Goal: Ask a question: Seek information or help from site administrators or community

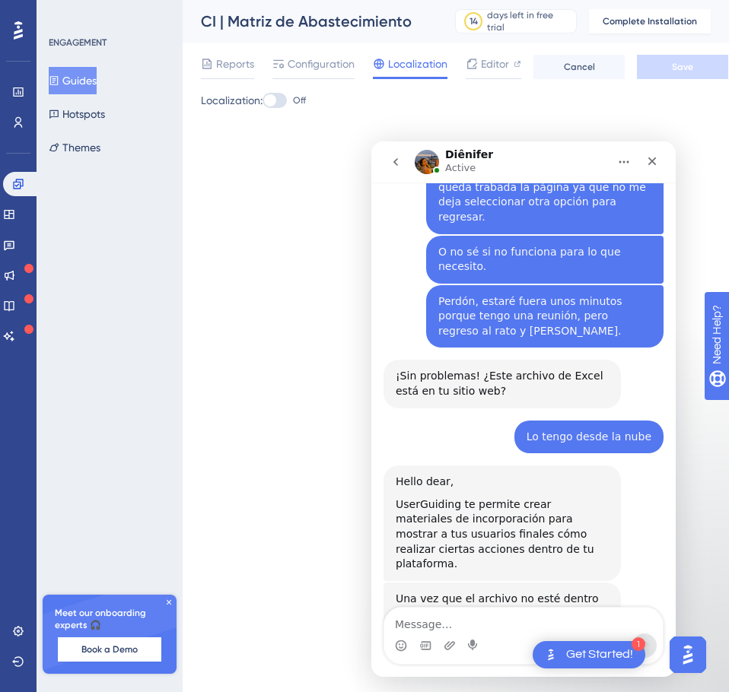
scroll to position [2, 0]
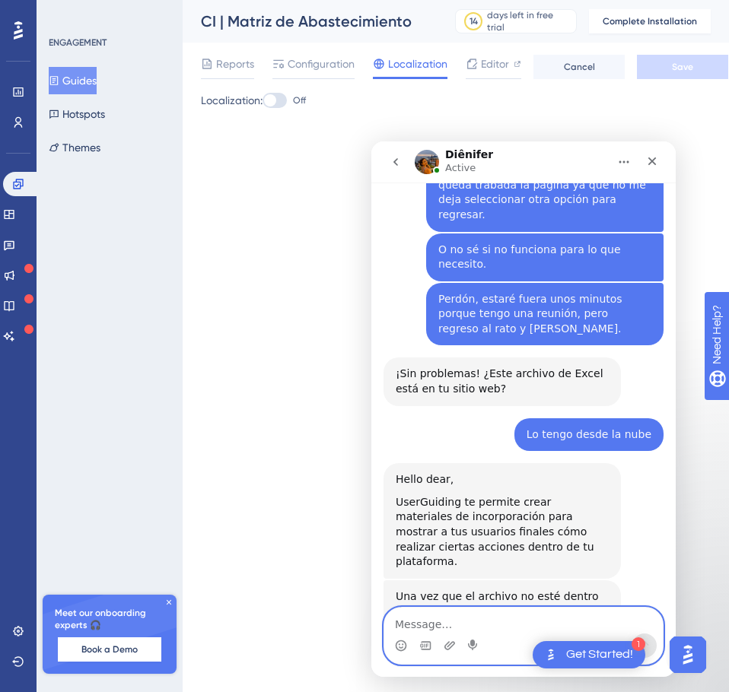
click at [519, 610] on textarea "Message…" at bounding box center [523, 621] width 279 height 26
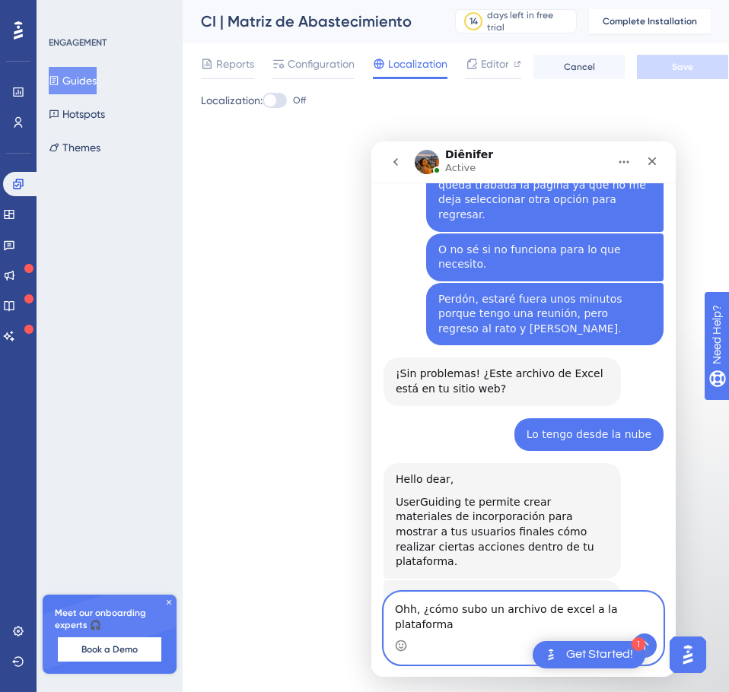
type textarea "Ohh, ¿cómo subo un archivo de excel a la plataforma?"
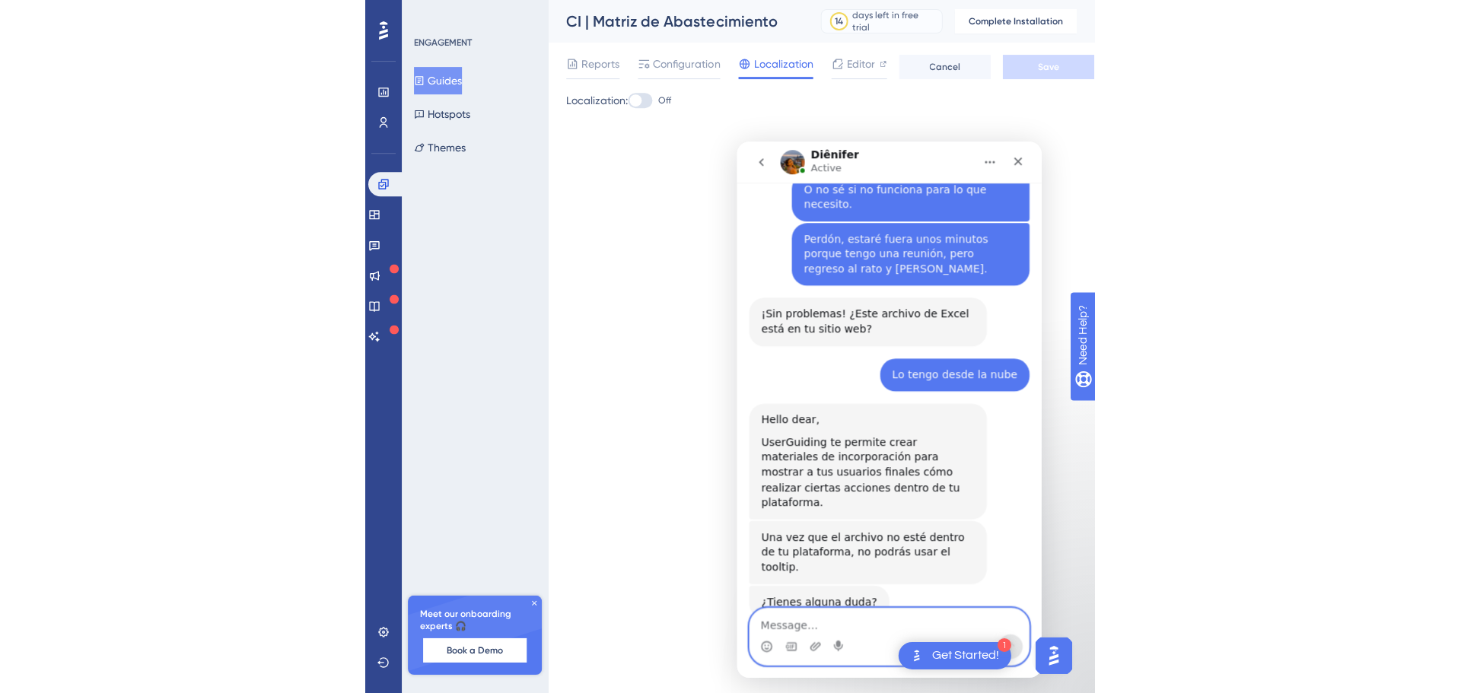
scroll to position [953, 0]
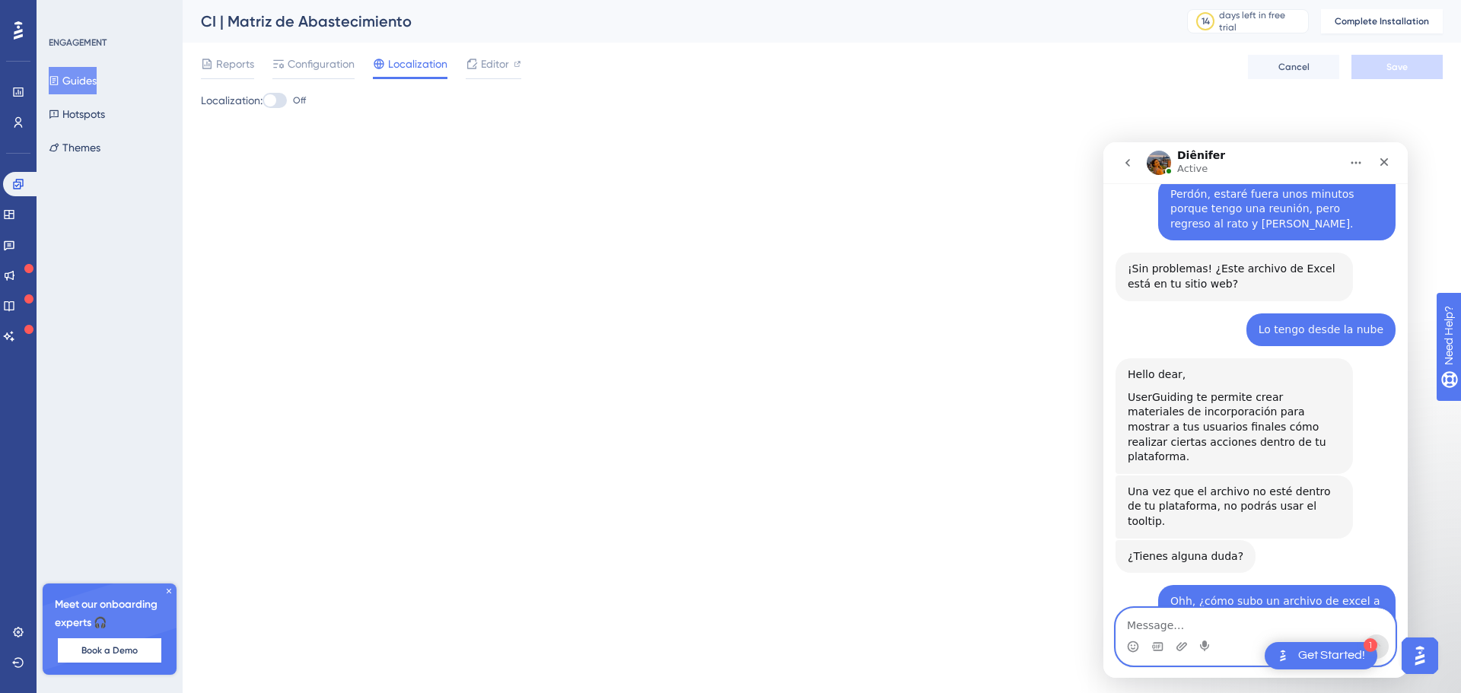
click at [728, 615] on textarea "Message…" at bounding box center [1255, 622] width 279 height 26
type textarea "y ¿cómo la cargo al website?"
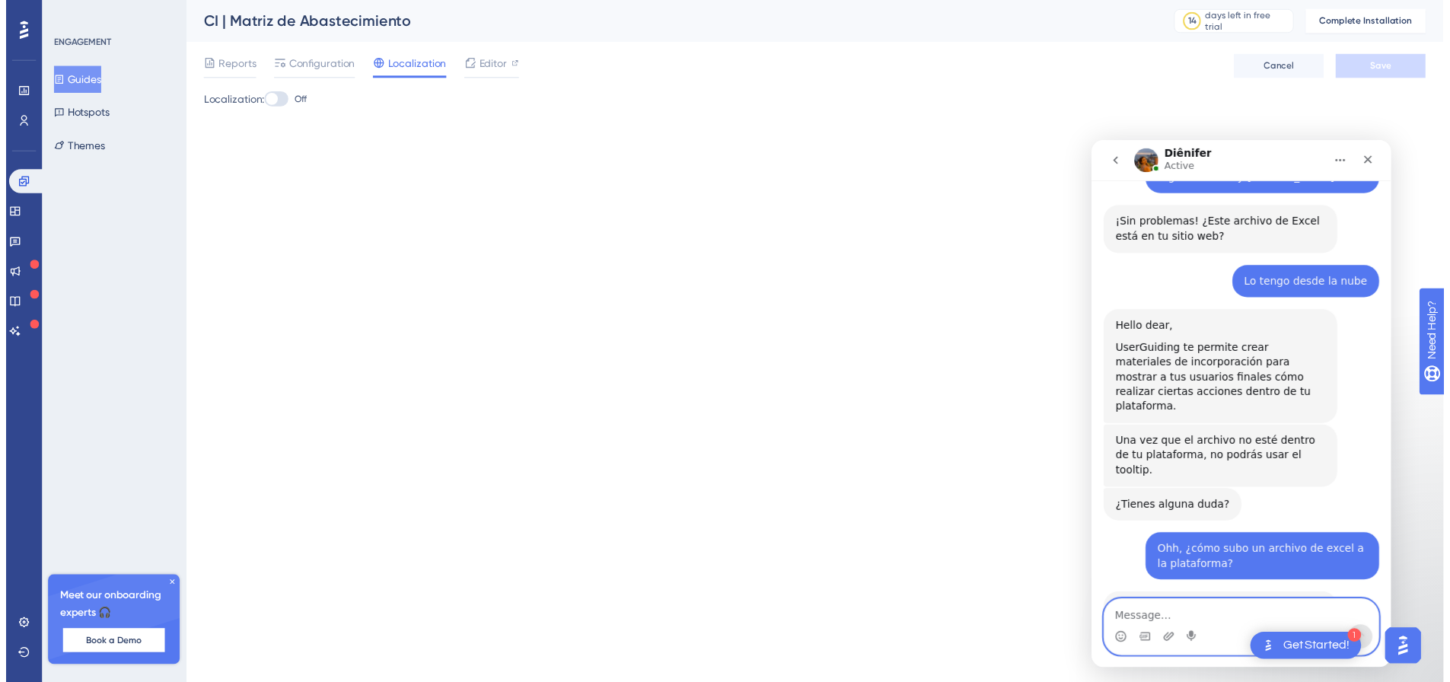
scroll to position [998, 0]
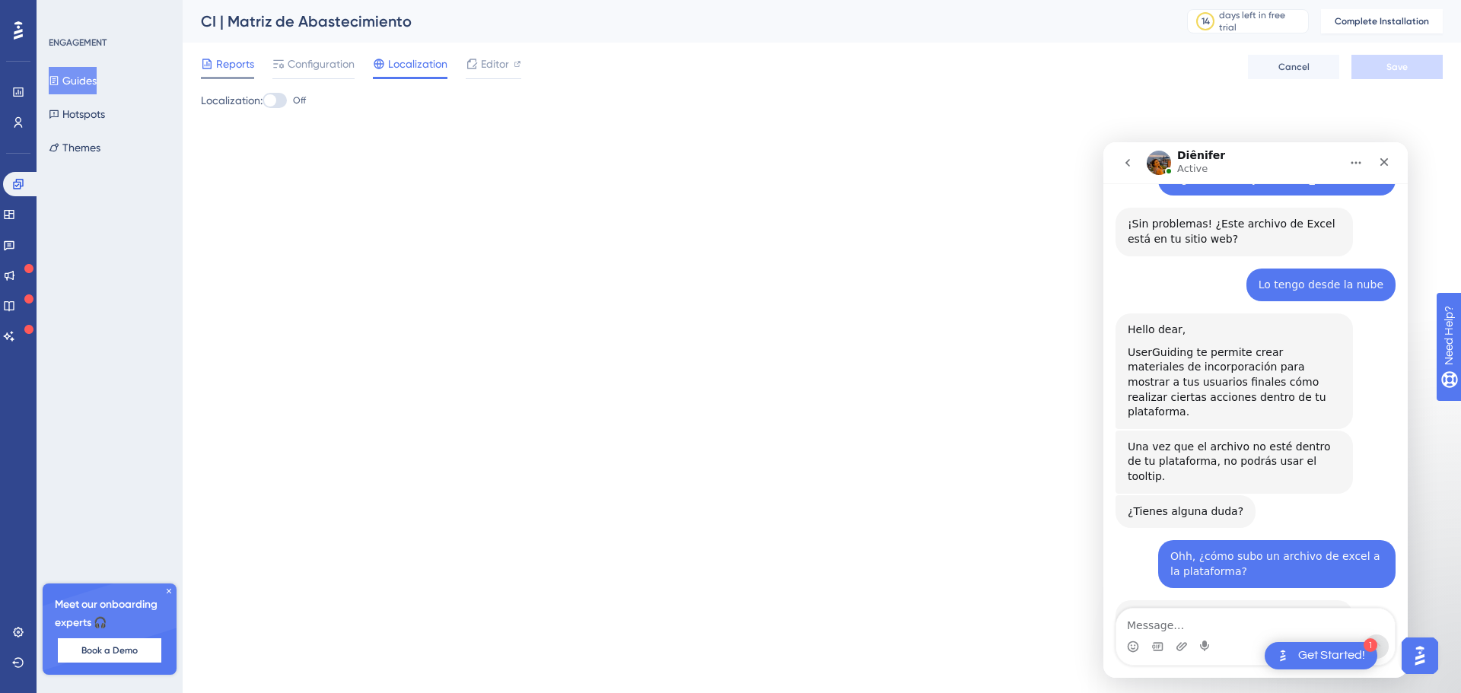
click at [236, 72] on span "Reports" at bounding box center [235, 64] width 38 height 18
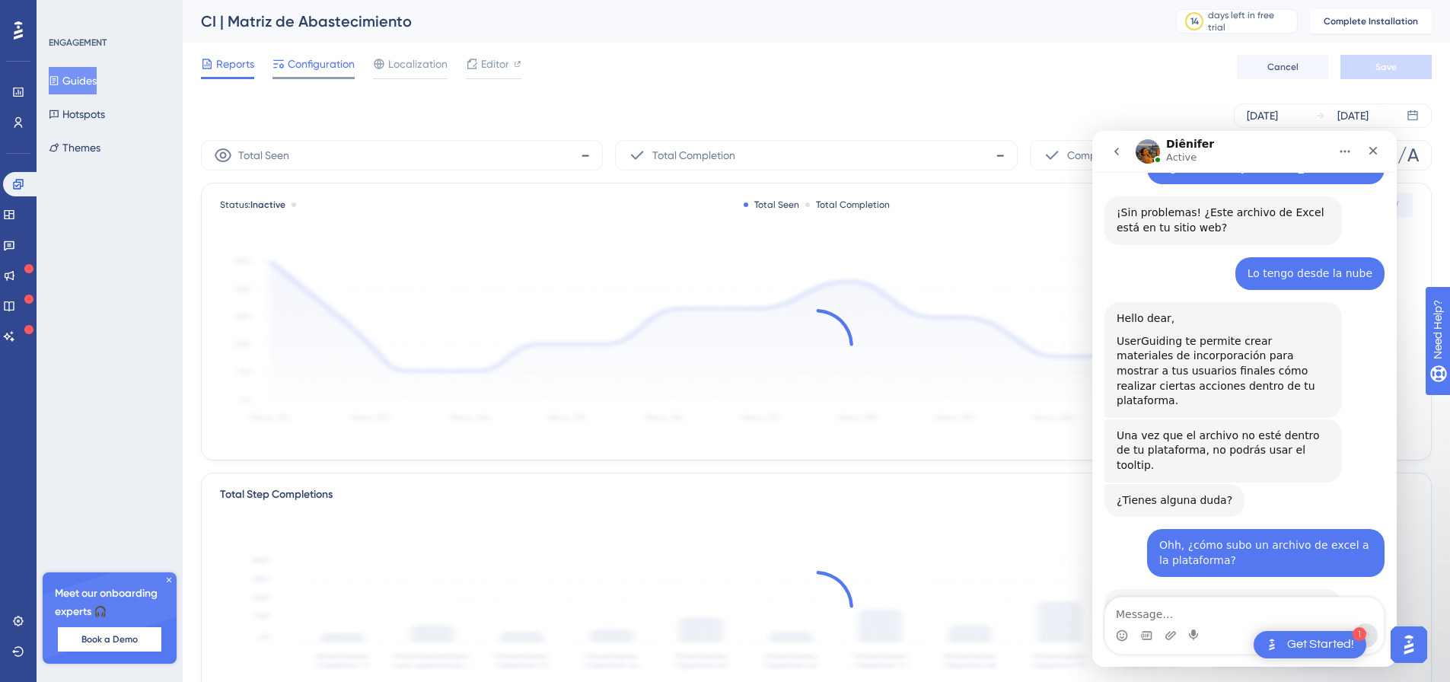
click at [307, 72] on span "Configuration" at bounding box center [321, 64] width 67 height 18
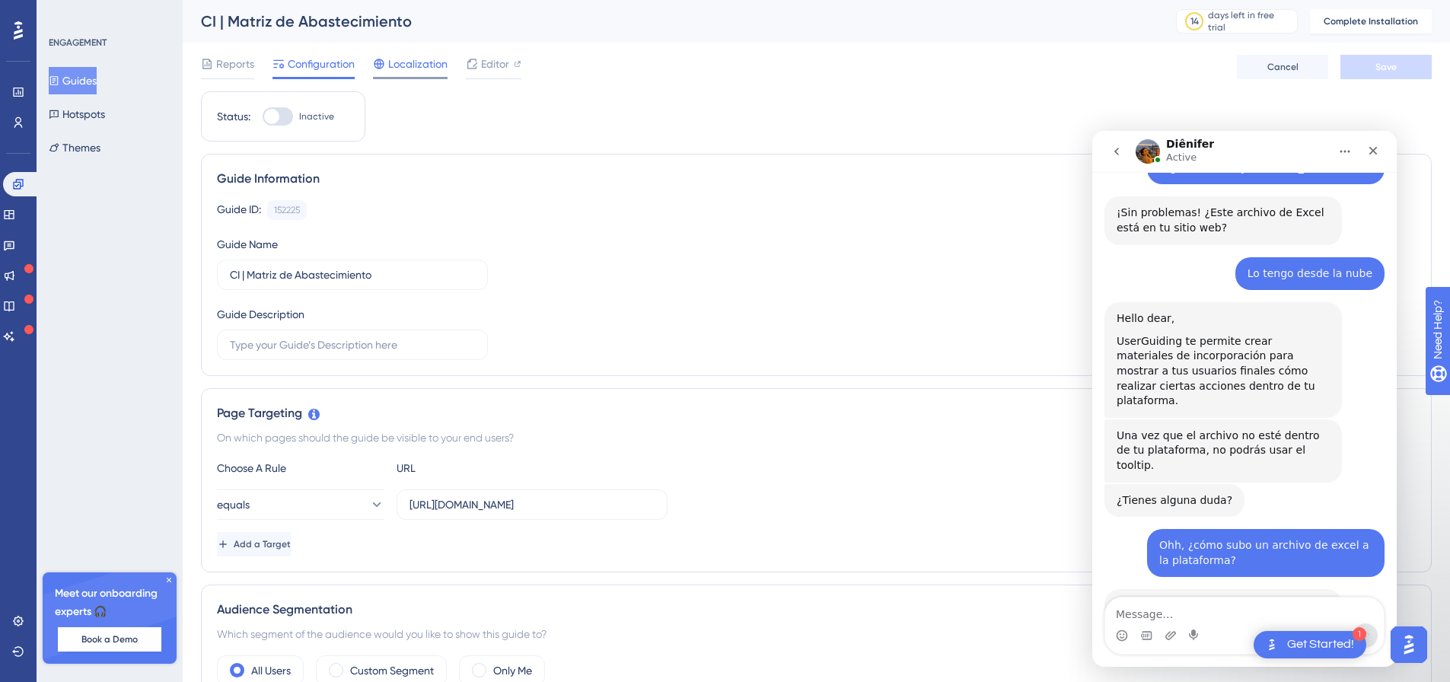
click at [385, 62] on icon at bounding box center [379, 64] width 12 height 12
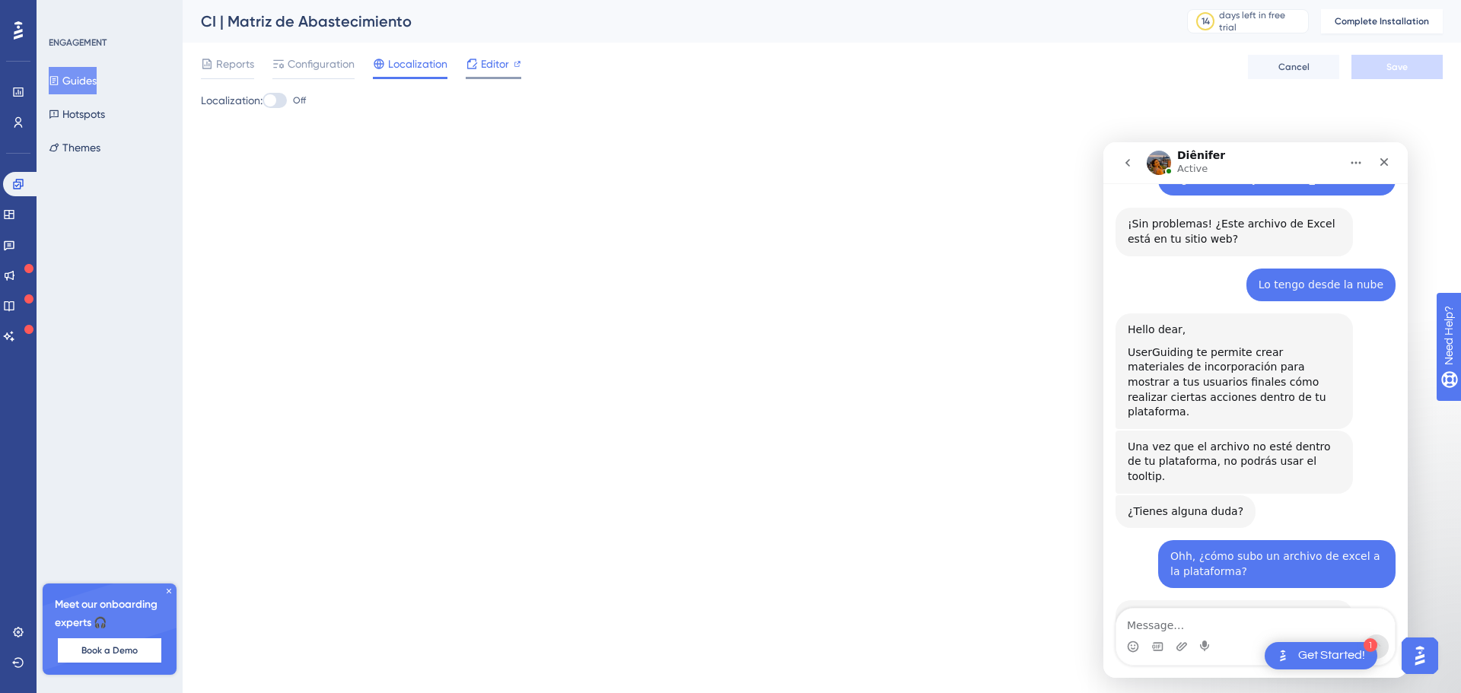
click at [495, 59] on span "Editor" at bounding box center [495, 64] width 28 height 18
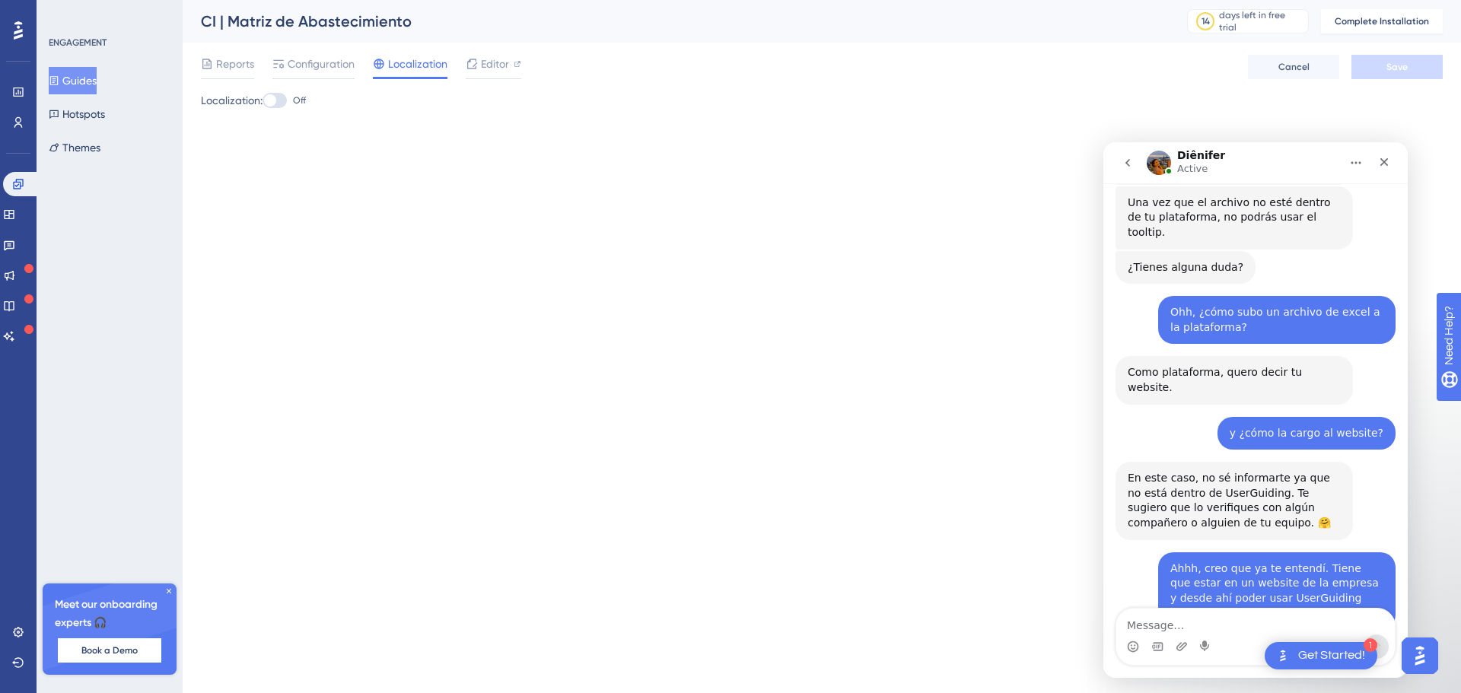
scroll to position [1246, 0]
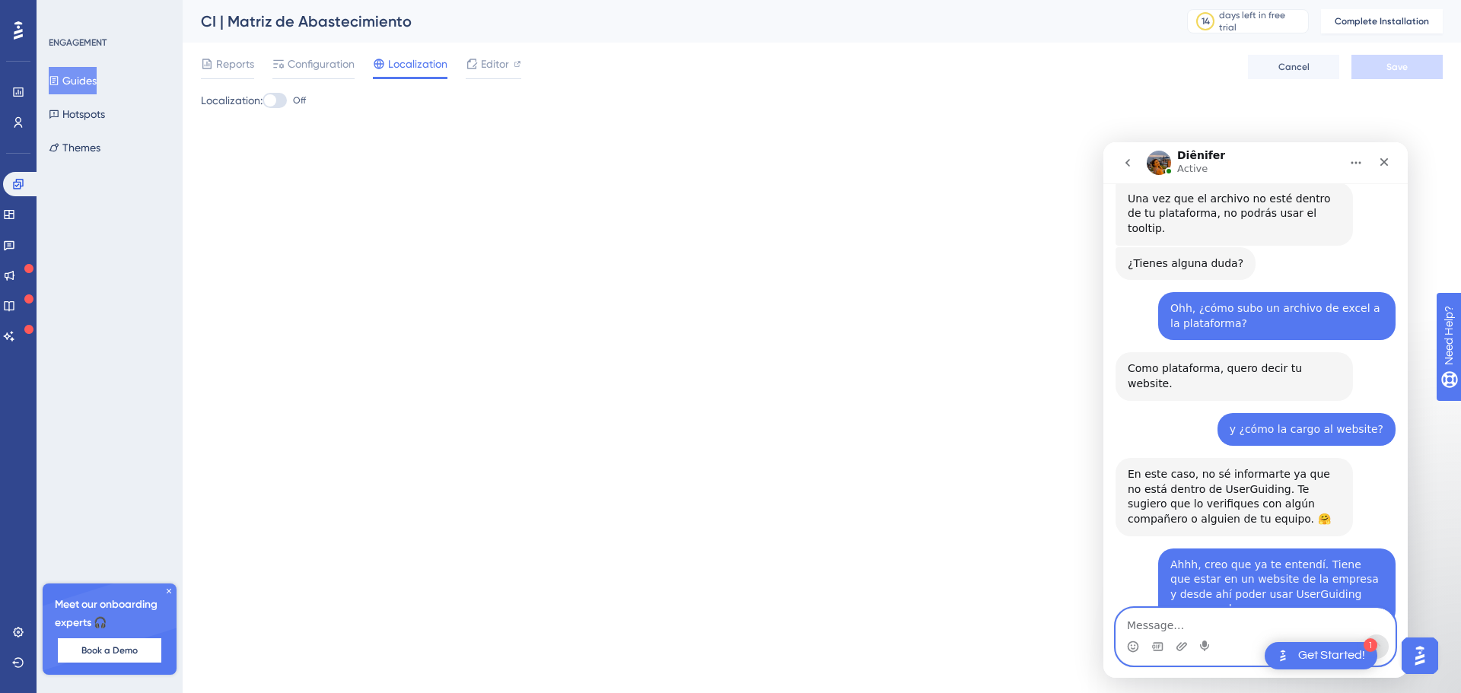
click at [728, 622] on textarea "Message…" at bounding box center [1255, 622] width 279 height 26
type textarea "¡Gracias!"
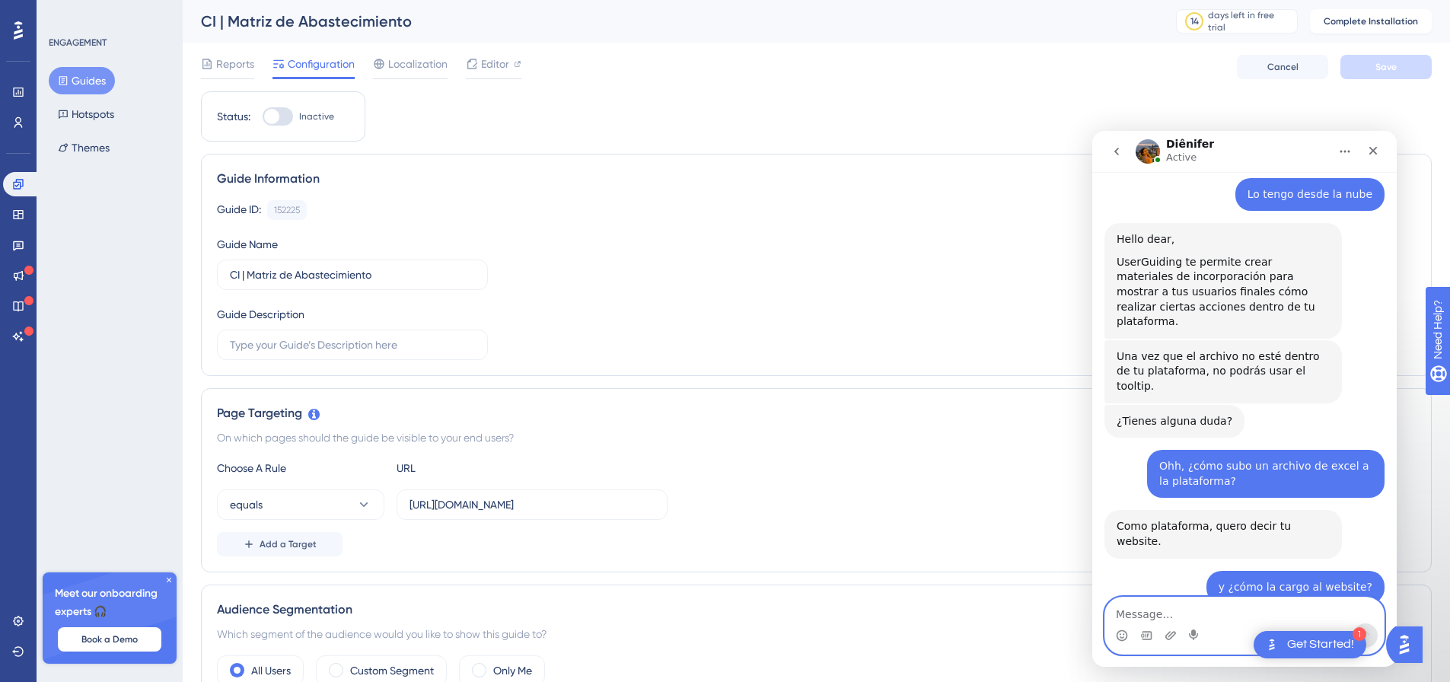
scroll to position [1088, 0]
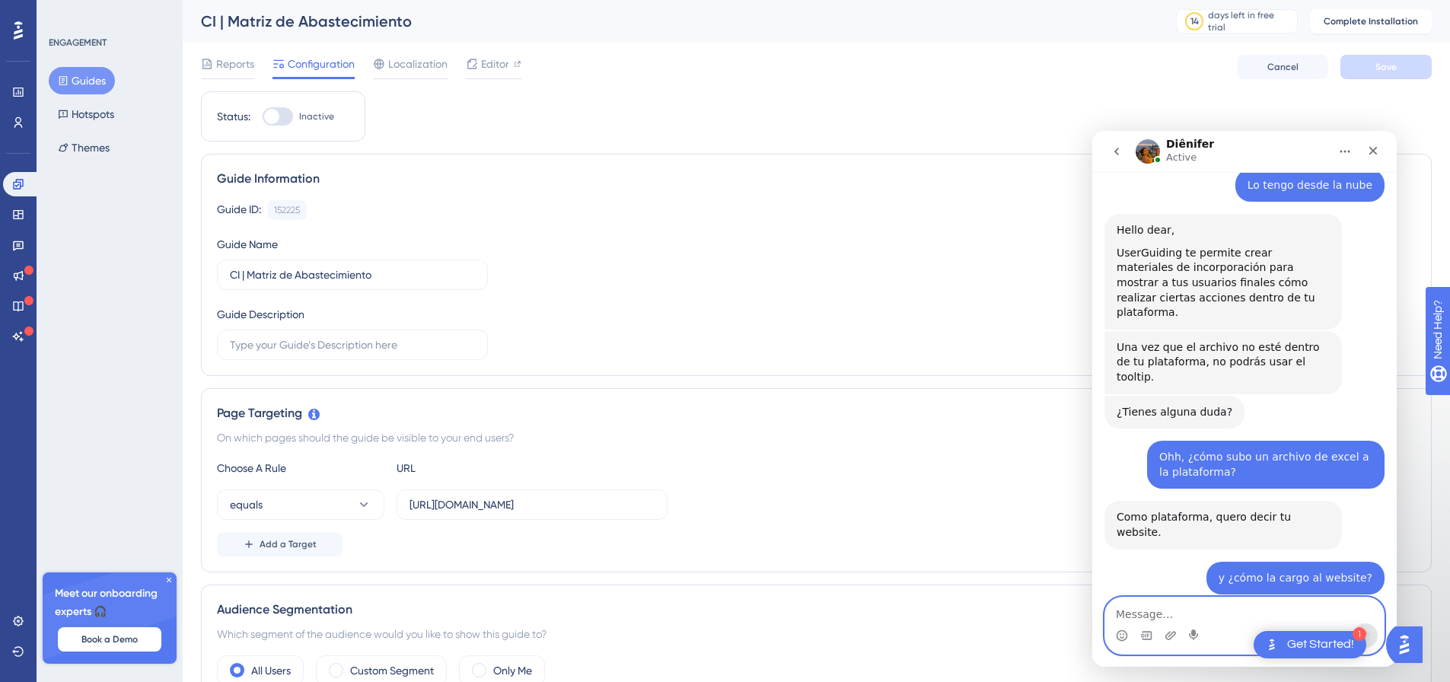
click at [1189, 611] on textarea "Message…" at bounding box center [1244, 610] width 279 height 26
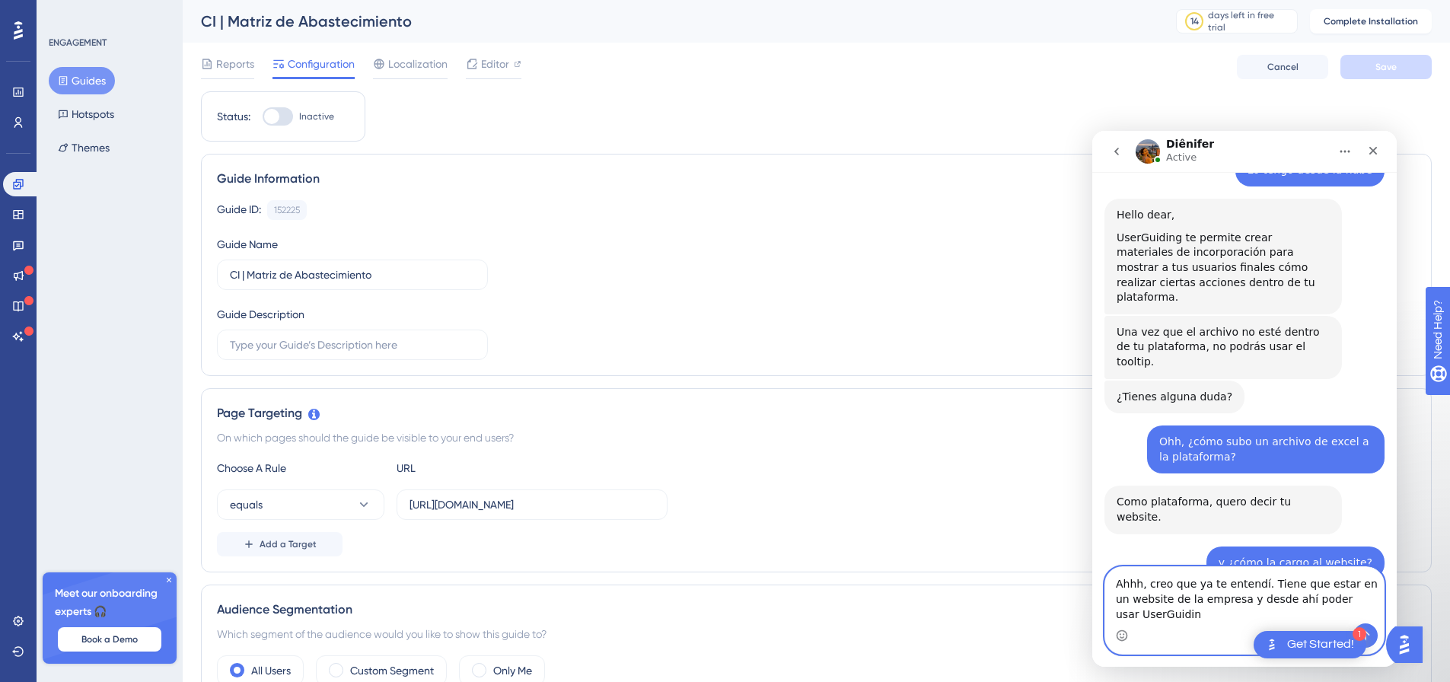
scroll to position [1119, 0]
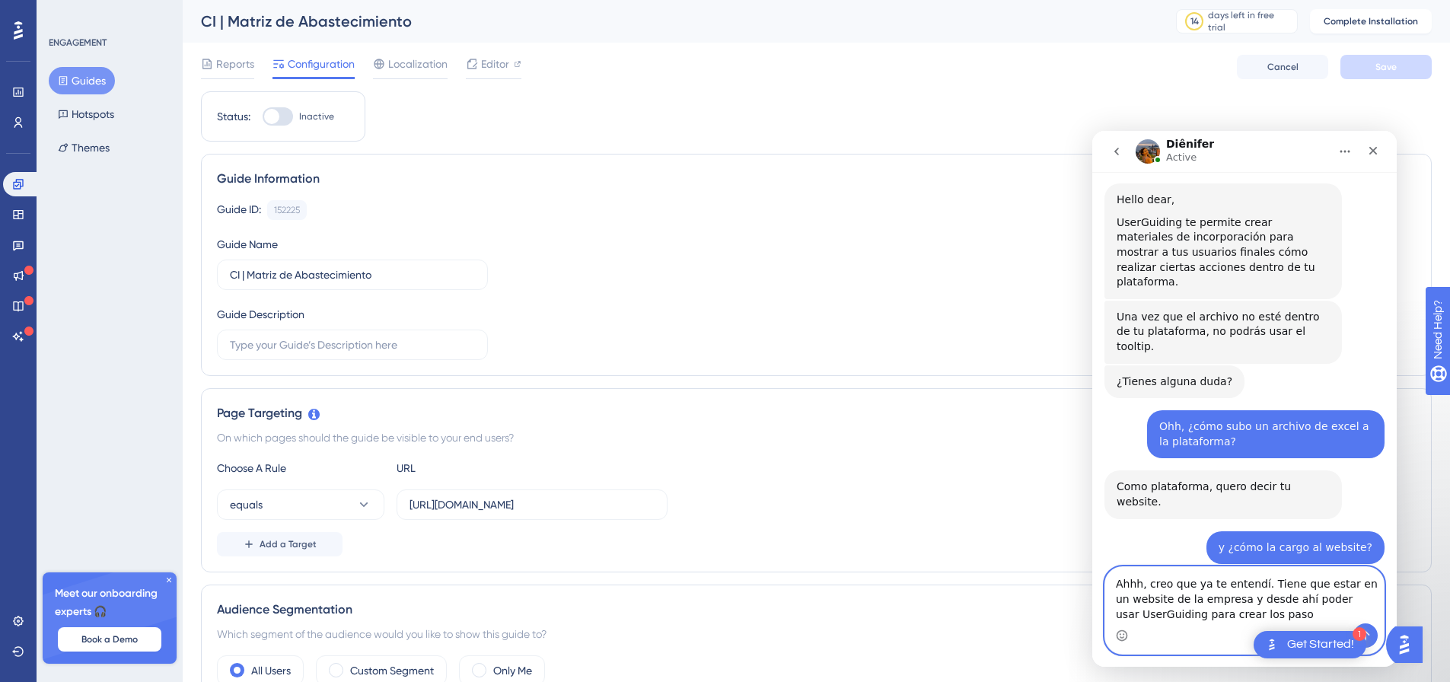
type textarea "Ahhh, creo que ya te entendí. Tiene que estar en un website de la empresa y des…"
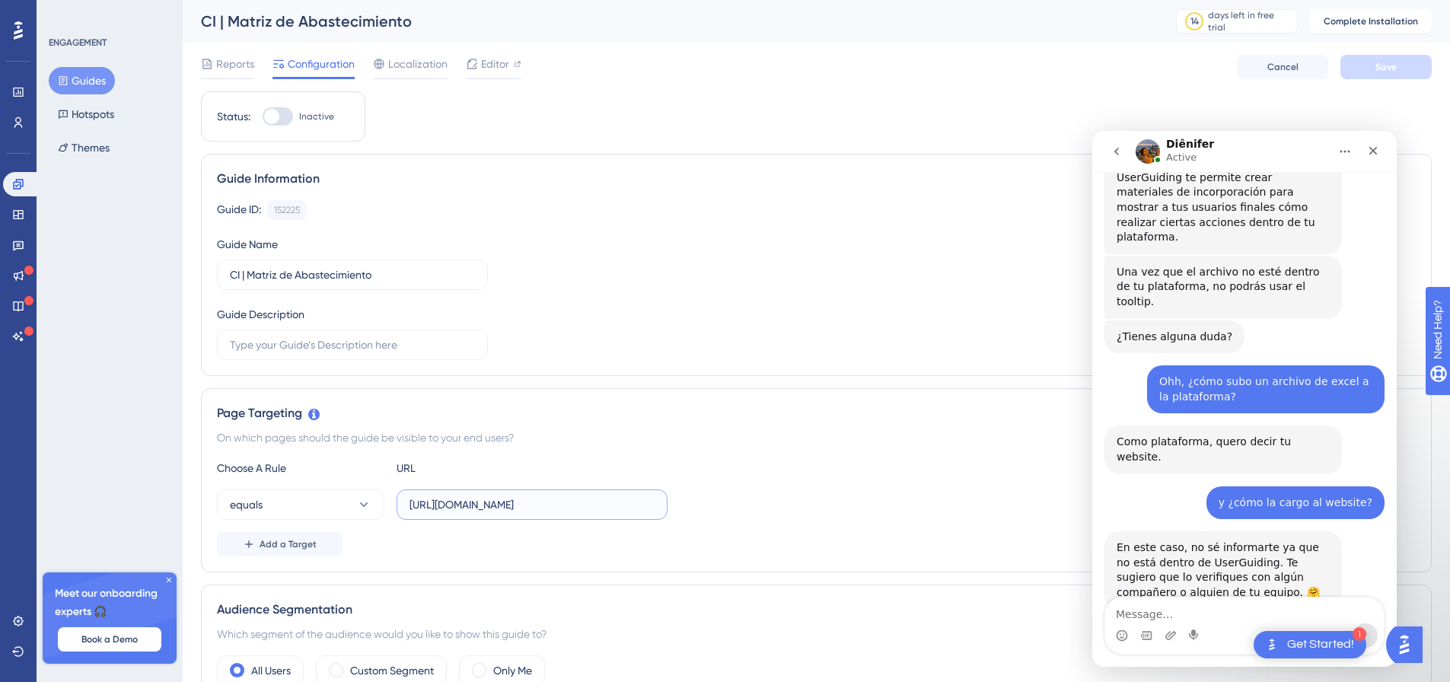
click at [500, 501] on input "[URL][DOMAIN_NAME]" at bounding box center [531, 504] width 245 height 17
click at [760, 435] on div "On which pages should the guide be visible to your end users?" at bounding box center [816, 437] width 1199 height 18
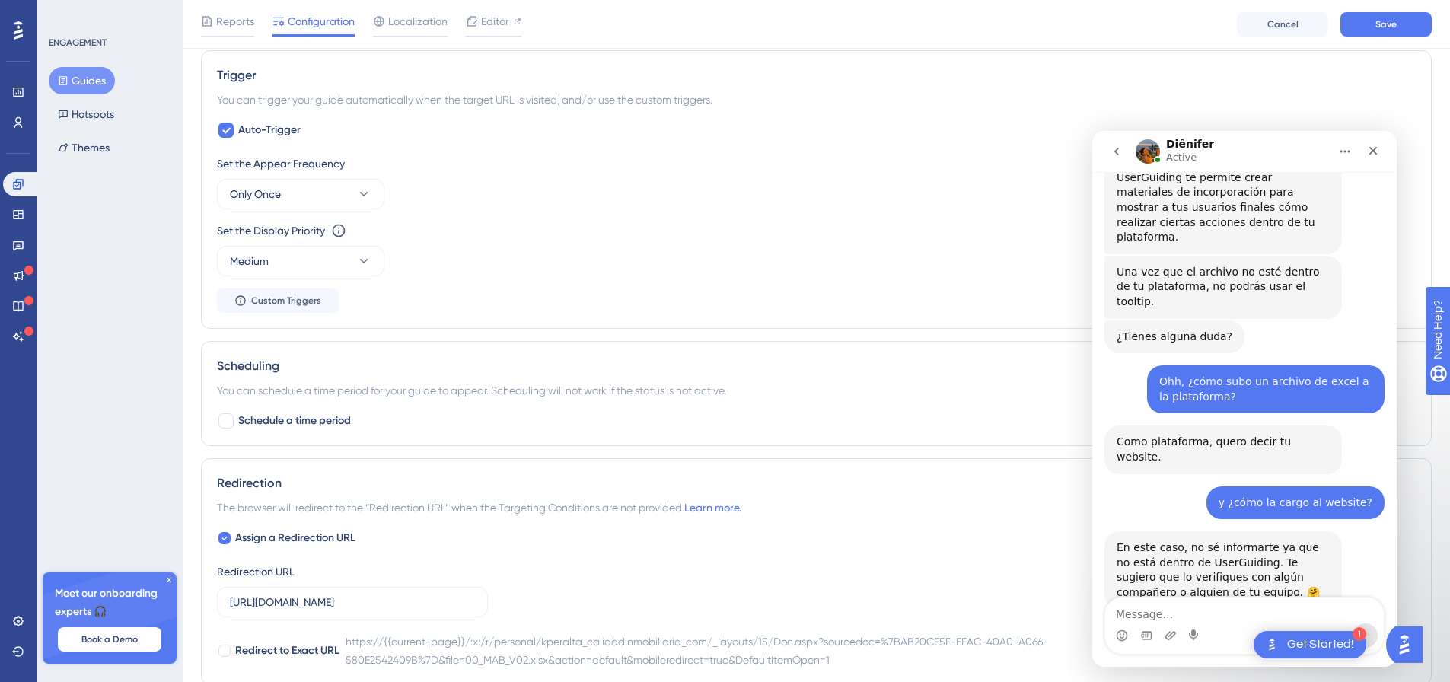
scroll to position [761, 0]
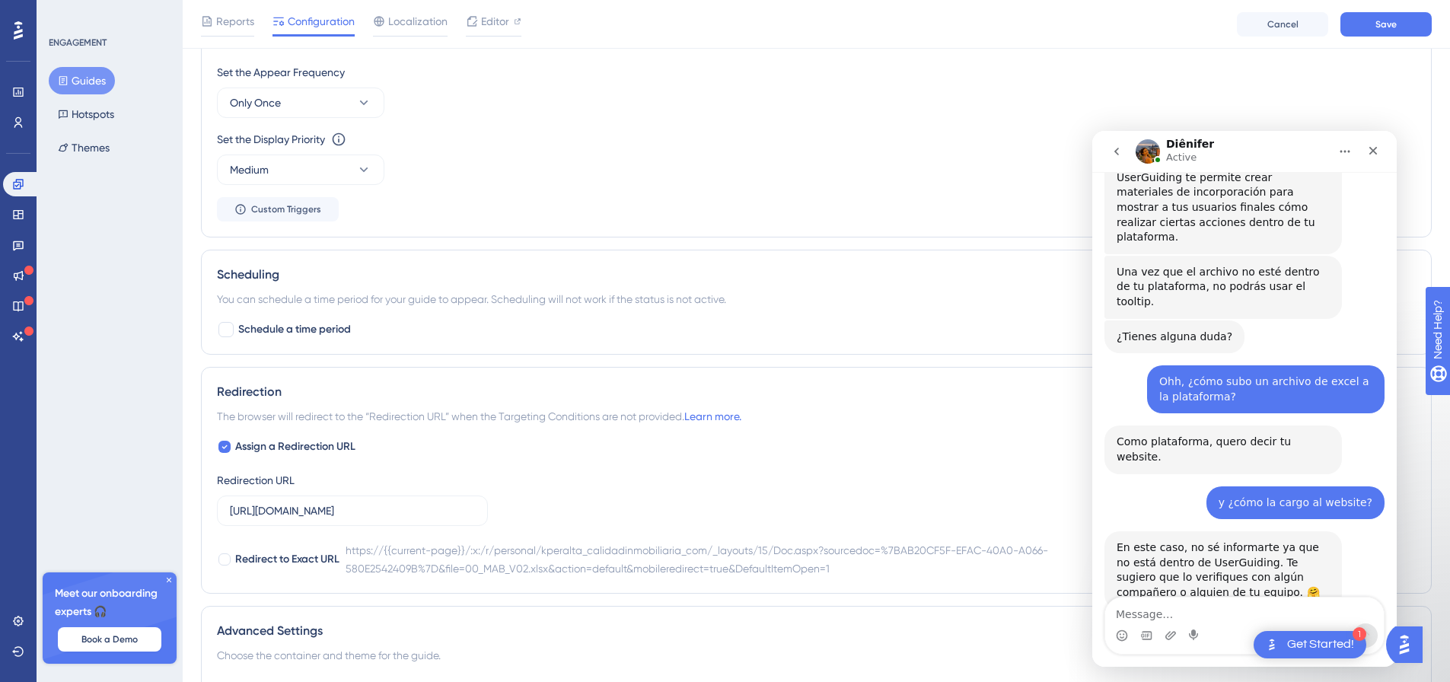
click at [749, 570] on div "https://{{current-page}}/:x:/r/personal/kperalta_calidadinmobiliaria_com/_layou…" at bounding box center [880, 559] width 1070 height 37
click at [317, 501] on label "[URL][DOMAIN_NAME] 15" at bounding box center [352, 510] width 271 height 30
click at [317, 502] on input "[URL][DOMAIN_NAME]" at bounding box center [345, 510] width 231 height 17
click at [317, 501] on label "[URL][DOMAIN_NAME] 15" at bounding box center [352, 510] width 271 height 30
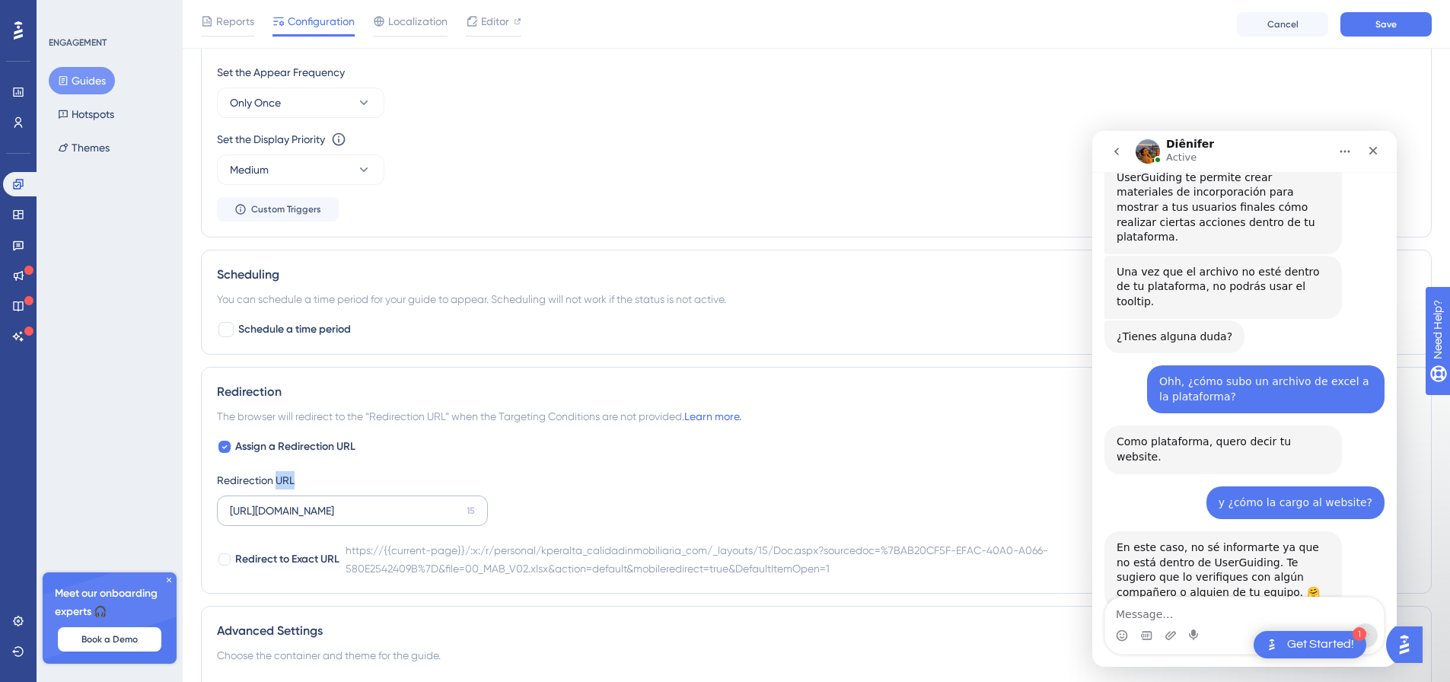
click at [317, 502] on input "[URL][DOMAIN_NAME]" at bounding box center [345, 510] width 231 height 17
click at [317, 501] on label "[URL][DOMAIN_NAME] 15" at bounding box center [352, 510] width 271 height 30
click at [317, 502] on input "[URL][DOMAIN_NAME]" at bounding box center [345, 510] width 231 height 17
click at [317, 501] on label "[URL][DOMAIN_NAME] 15" at bounding box center [352, 510] width 271 height 30
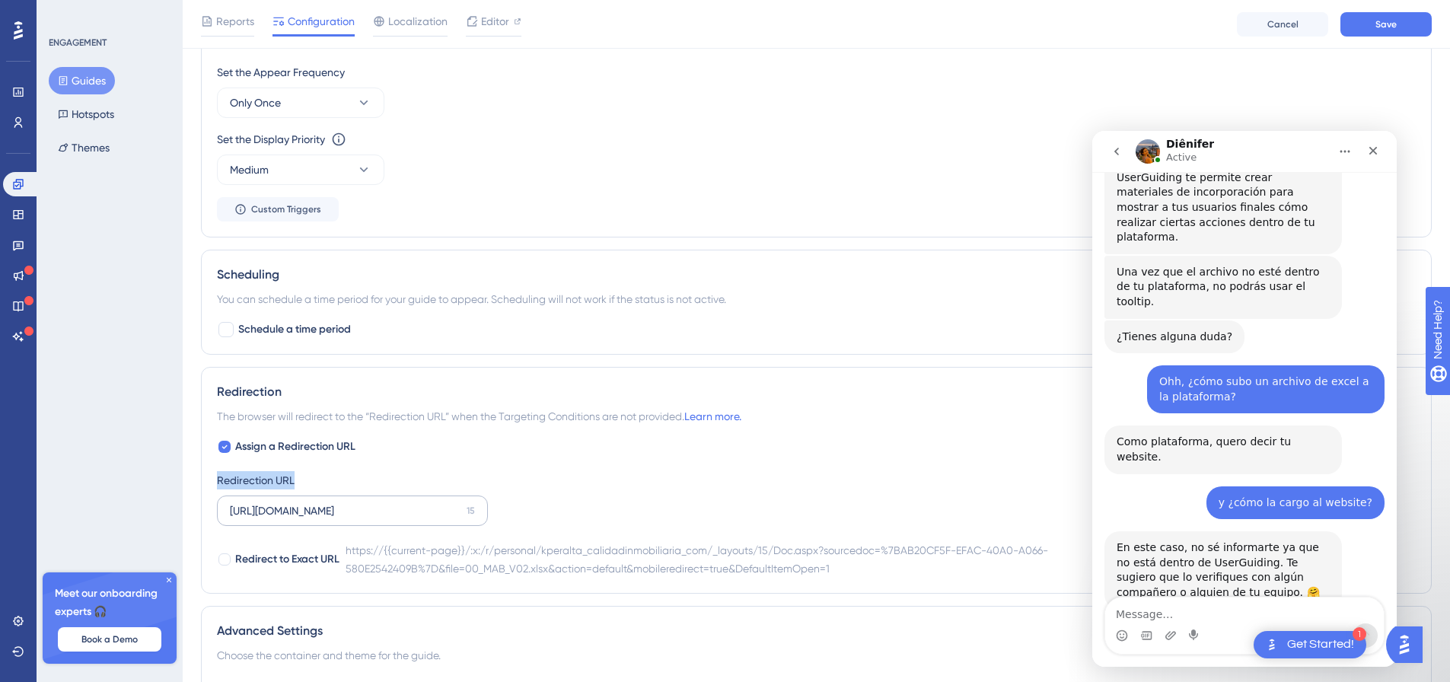
click at [317, 502] on input "[URL][DOMAIN_NAME]" at bounding box center [345, 510] width 231 height 17
click at [296, 520] on label "[URL][DOMAIN_NAME] 15" at bounding box center [352, 510] width 271 height 30
click at [296, 519] on input "[URL][DOMAIN_NAME]" at bounding box center [345, 510] width 231 height 17
click at [296, 520] on label "[URL][DOMAIN_NAME] 15" at bounding box center [352, 510] width 271 height 30
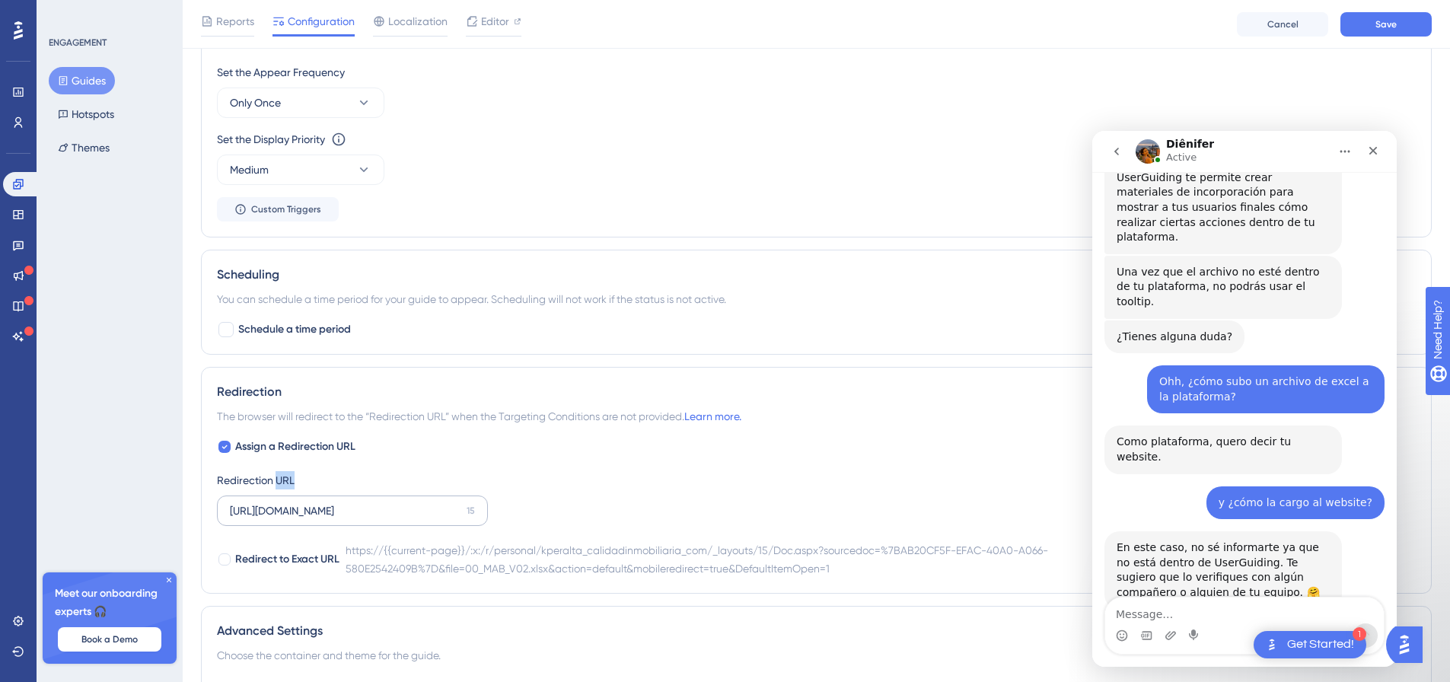
click at [296, 519] on input "[URL][DOMAIN_NAME]" at bounding box center [345, 510] width 231 height 17
drag, startPoint x: 298, startPoint y: 518, endPoint x: 305, endPoint y: 514, distance: 8.9
click at [301, 516] on input "[URL][DOMAIN_NAME]" at bounding box center [345, 510] width 231 height 17
click at [305, 514] on input "[URL][DOMAIN_NAME]" at bounding box center [345, 510] width 231 height 17
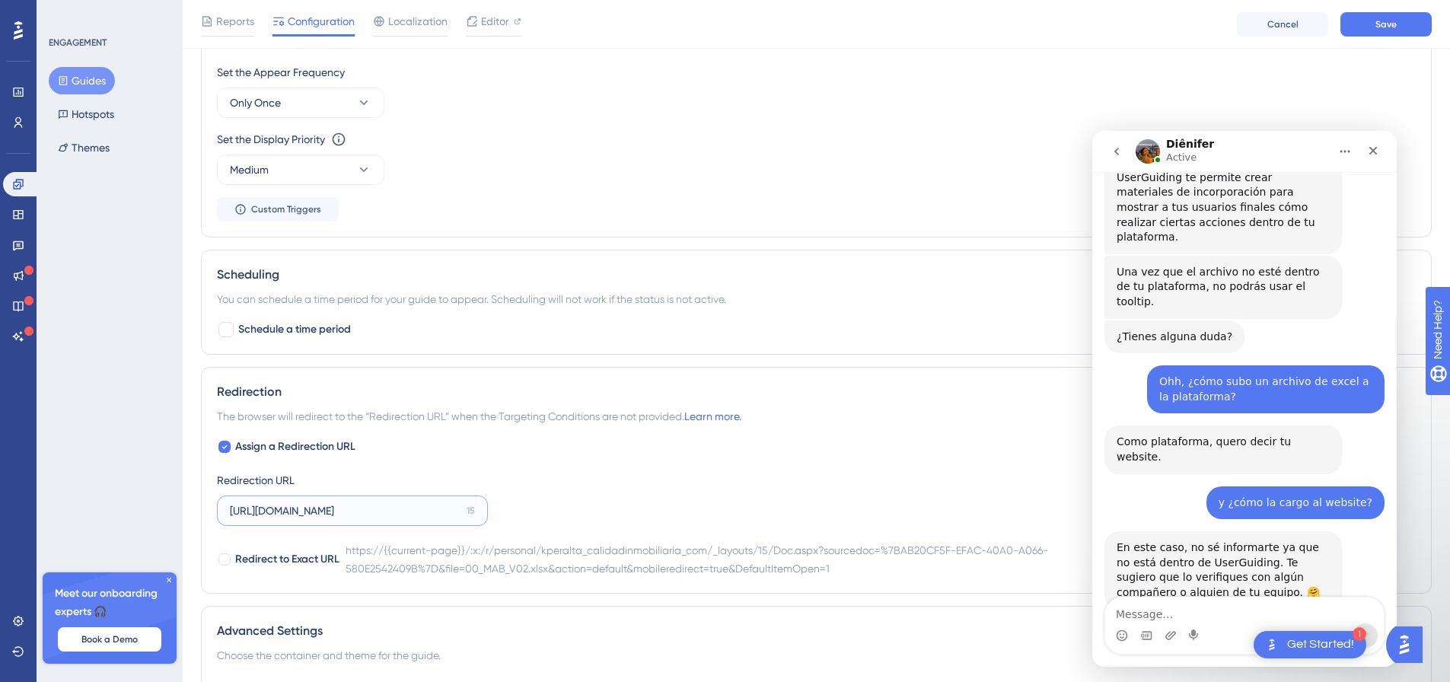
click at [306, 513] on input "[URL][DOMAIN_NAME]" at bounding box center [345, 510] width 231 height 17
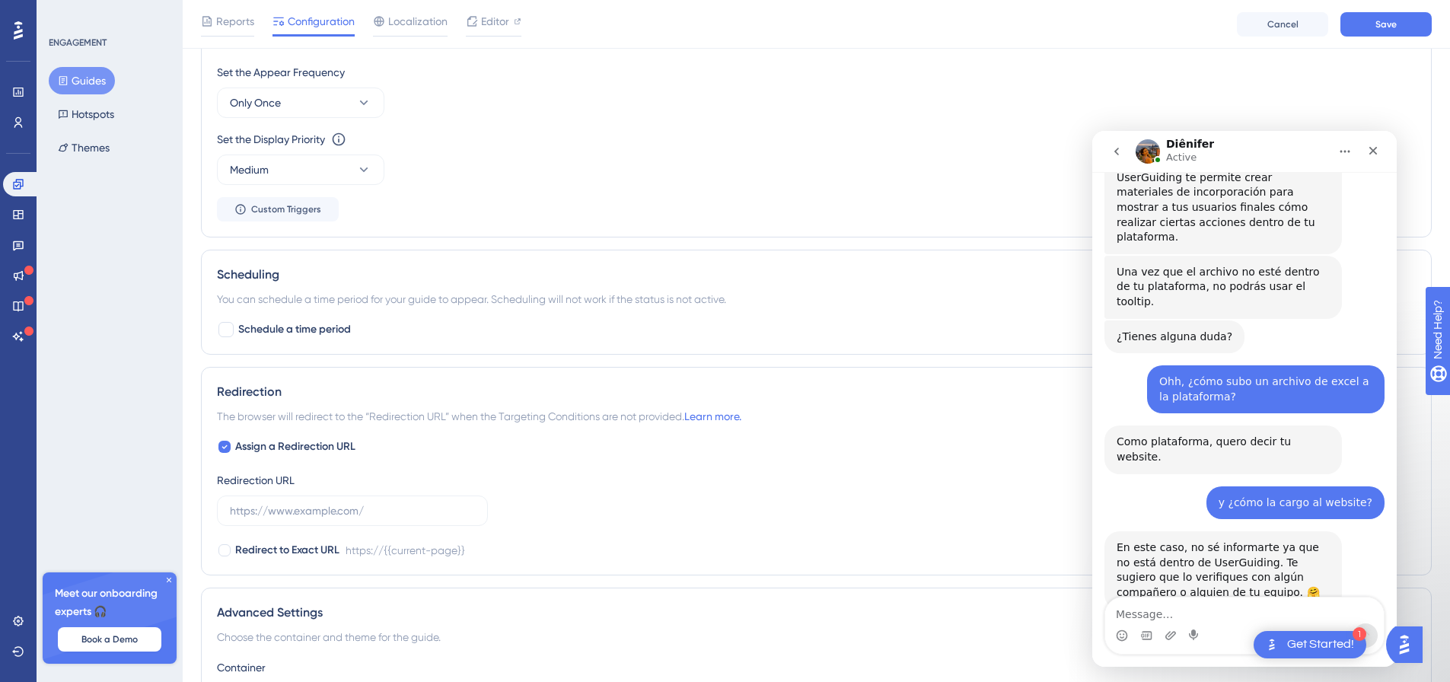
click at [538, 483] on div "Assign a Redirection URL Redirection URL Redirect to Exact URL https://{{curren…" at bounding box center [816, 499] width 1199 height 122
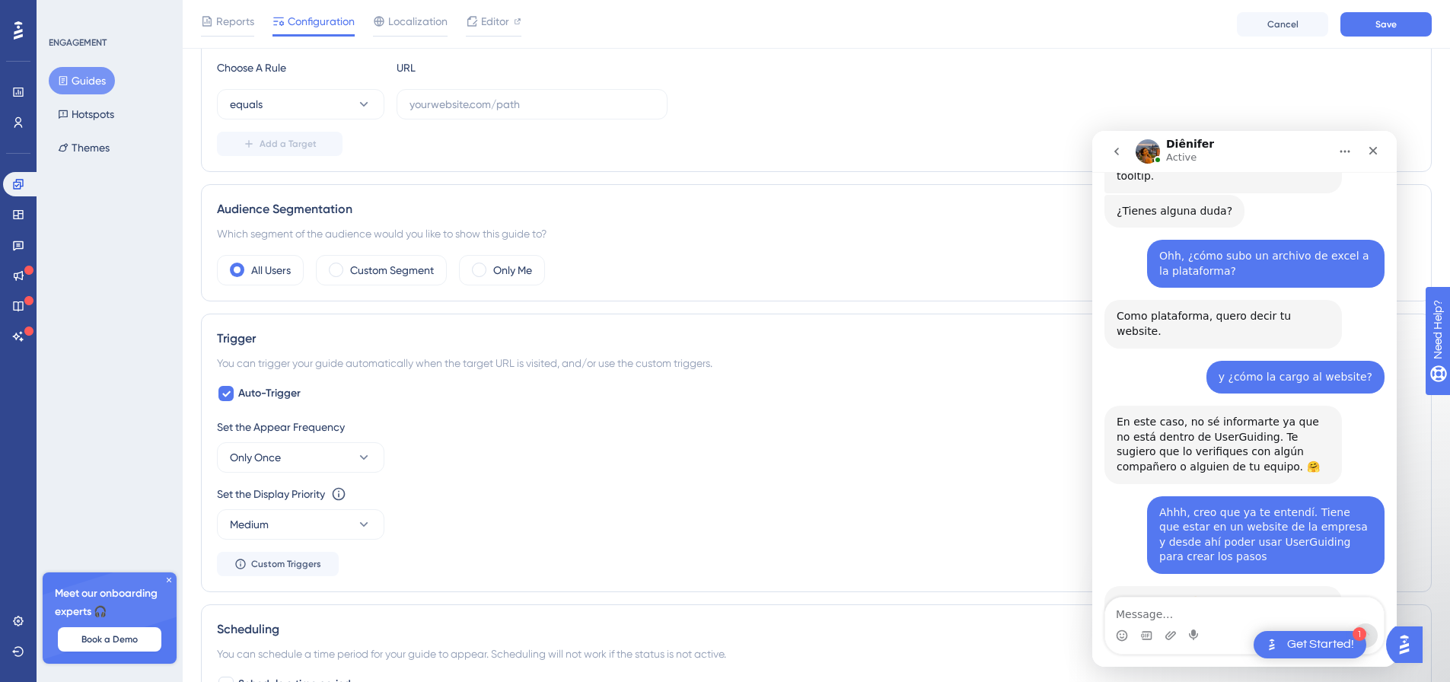
scroll to position [1291, 0]
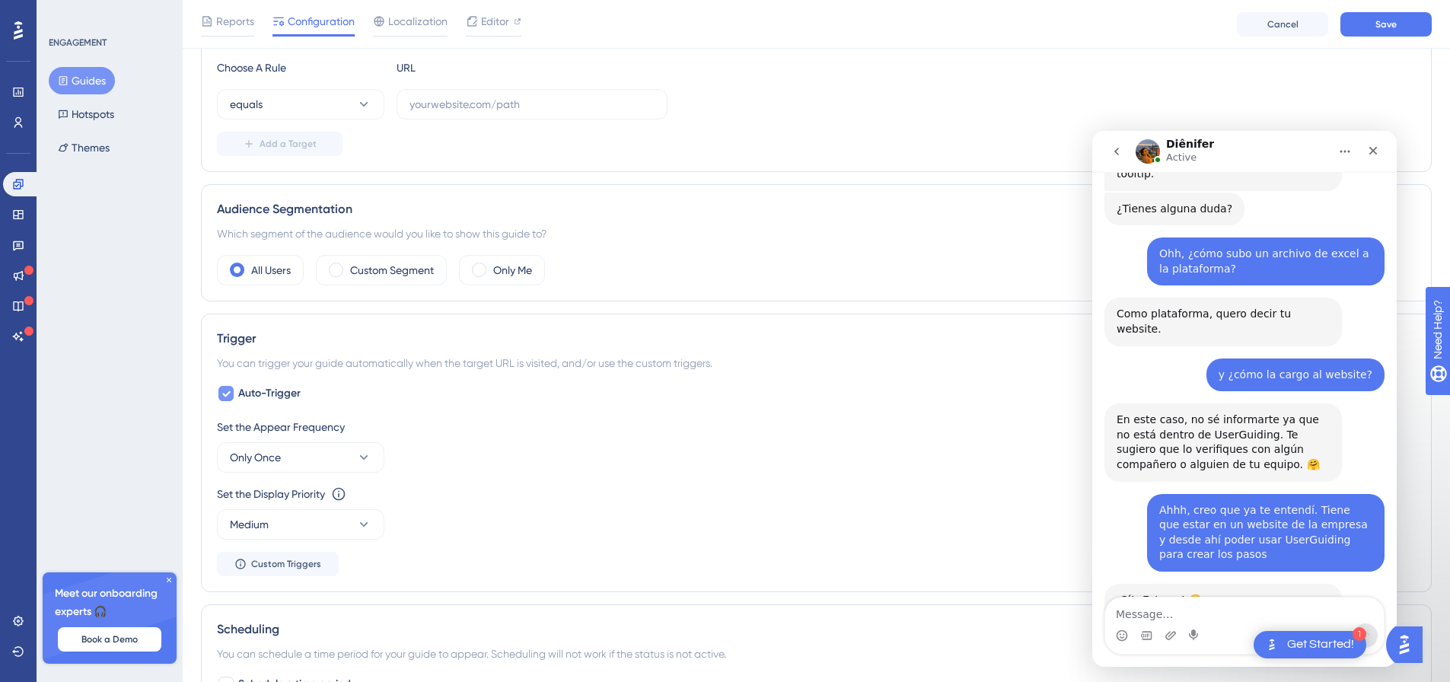
click at [221, 391] on icon at bounding box center [225, 393] width 9 height 12
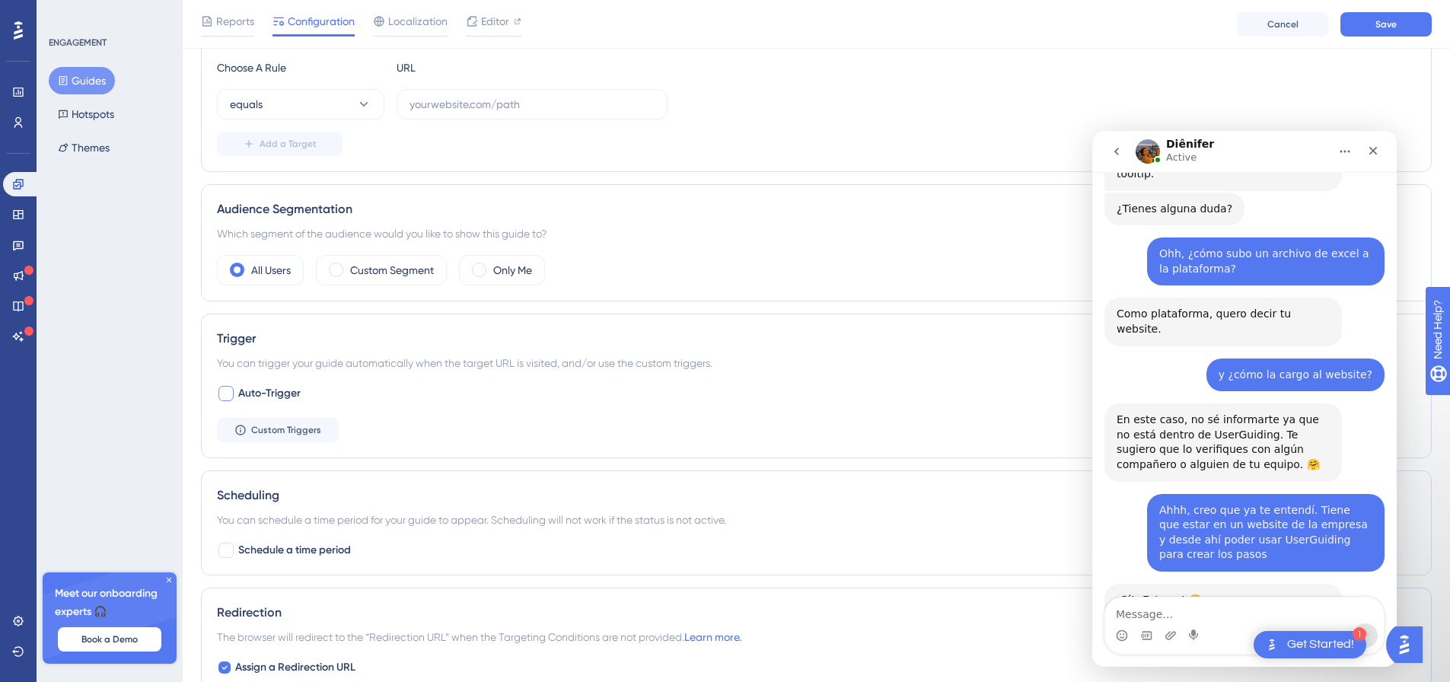
click at [221, 391] on div at bounding box center [225, 393] width 15 height 15
checkbox input "true"
